Goal: Transaction & Acquisition: Purchase product/service

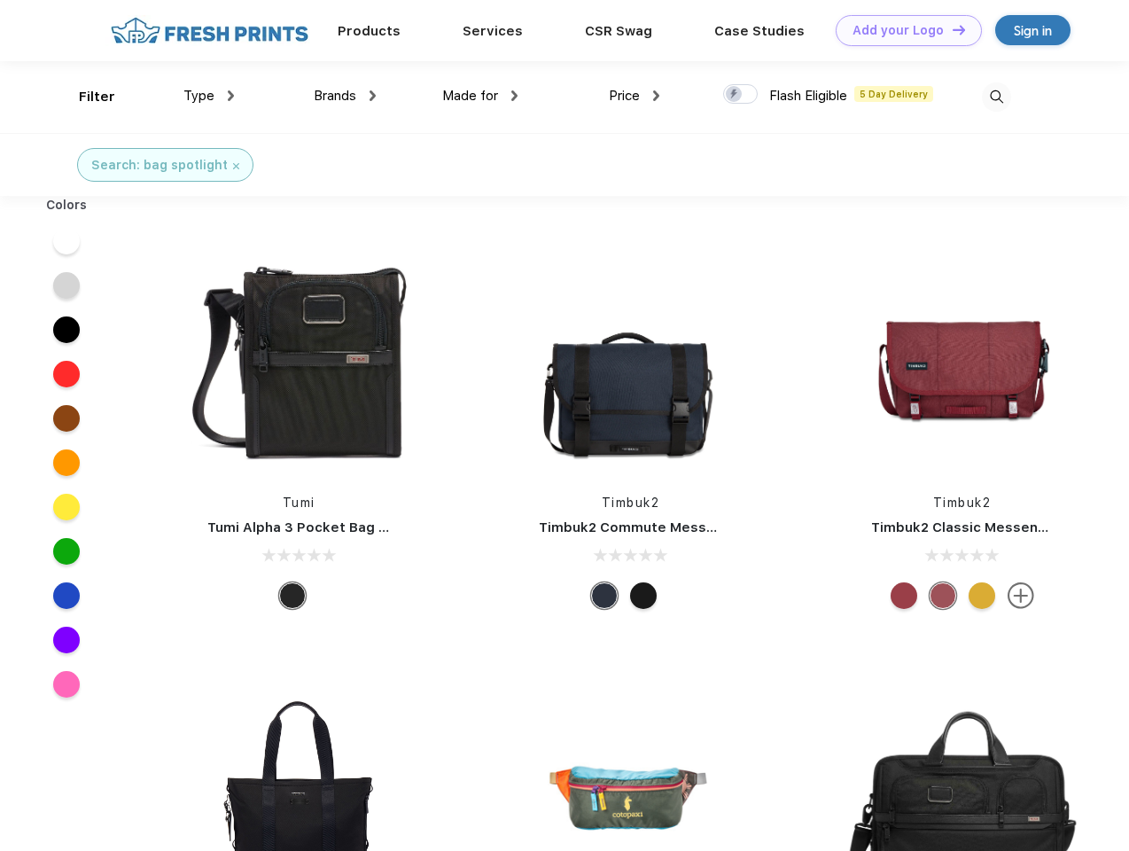
scroll to position [1, 0]
click at [902, 30] on link "Add your Logo Design Tool" at bounding box center [909, 30] width 146 height 31
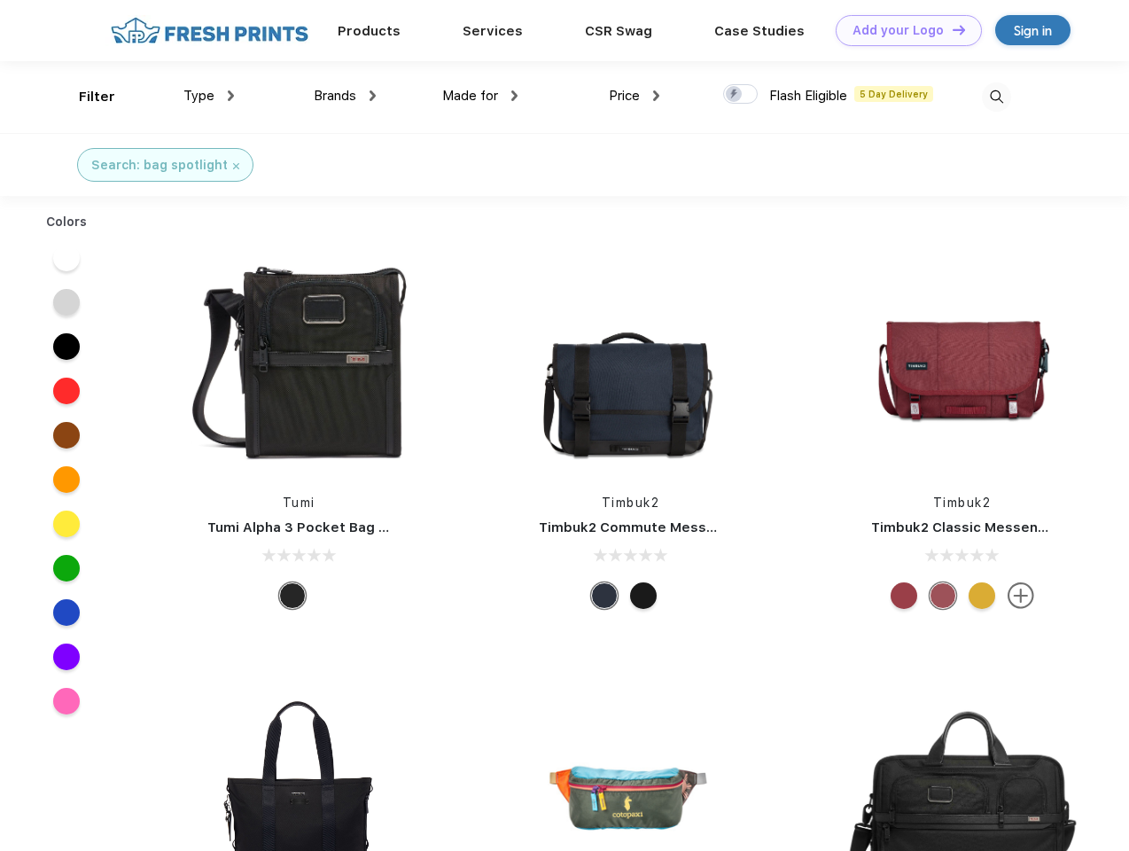
click at [0, 0] on div "Design Tool" at bounding box center [0, 0] width 0 height 0
click at [951, 29] on link "Add your Logo Design Tool" at bounding box center [909, 30] width 146 height 31
click at [85, 97] on div "Filter" at bounding box center [97, 97] width 36 height 20
click at [209, 96] on span "Type" at bounding box center [198, 96] width 31 height 16
click at [345, 96] on span "Brands" at bounding box center [335, 96] width 43 height 16
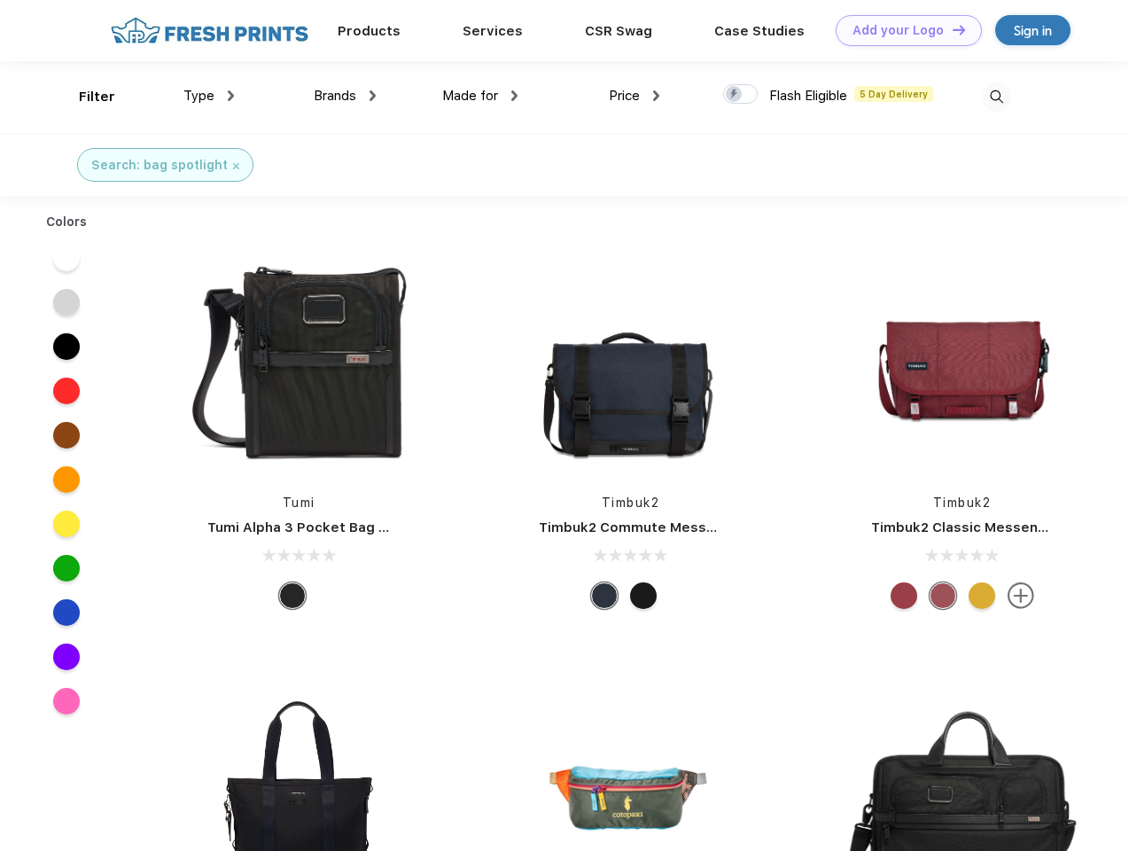
click at [480, 96] on span "Made for" at bounding box center [470, 96] width 56 height 16
click at [635, 96] on span "Price" at bounding box center [624, 96] width 31 height 16
click at [741, 95] on div at bounding box center [740, 93] width 35 height 19
click at [735, 95] on input "checkbox" at bounding box center [729, 89] width 12 height 12
click at [996, 97] on img at bounding box center [996, 96] width 29 height 29
